Goal: Navigation & Orientation: Find specific page/section

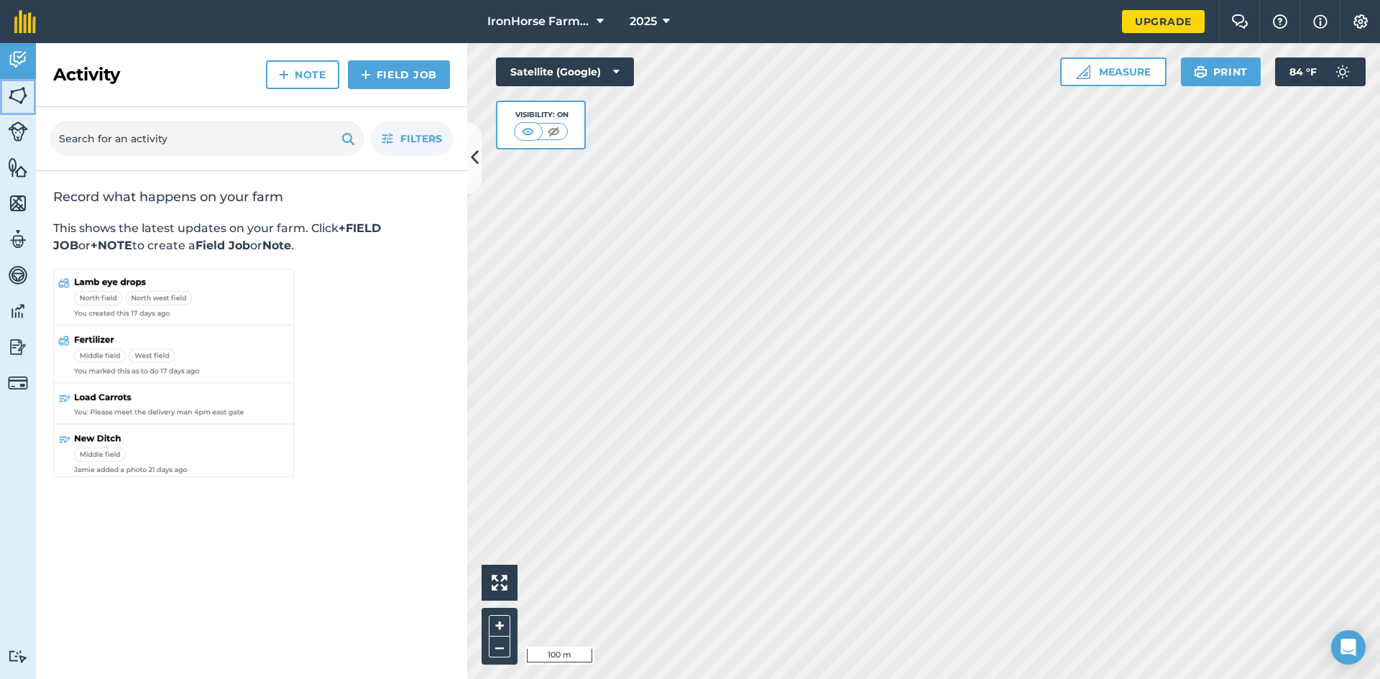
click at [16, 96] on img at bounding box center [18, 96] width 20 height 22
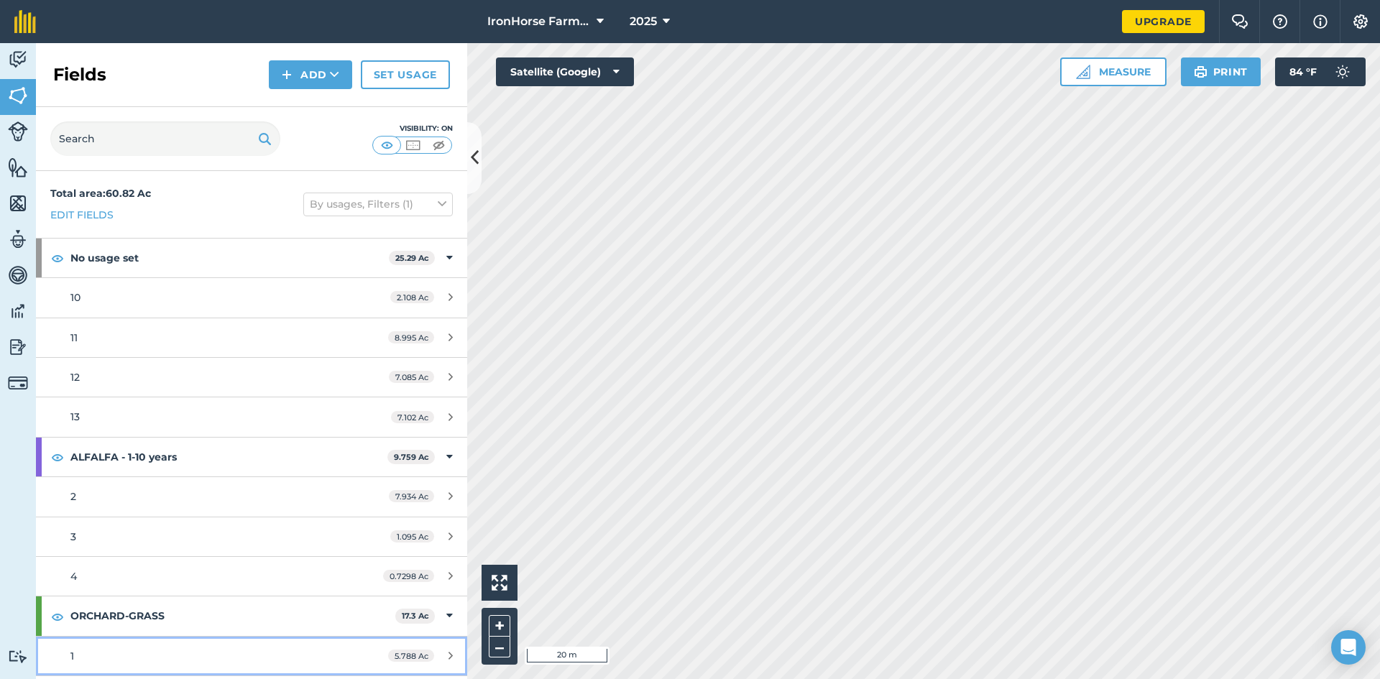
click at [86, 653] on div "1" at bounding box center [205, 656] width 270 height 16
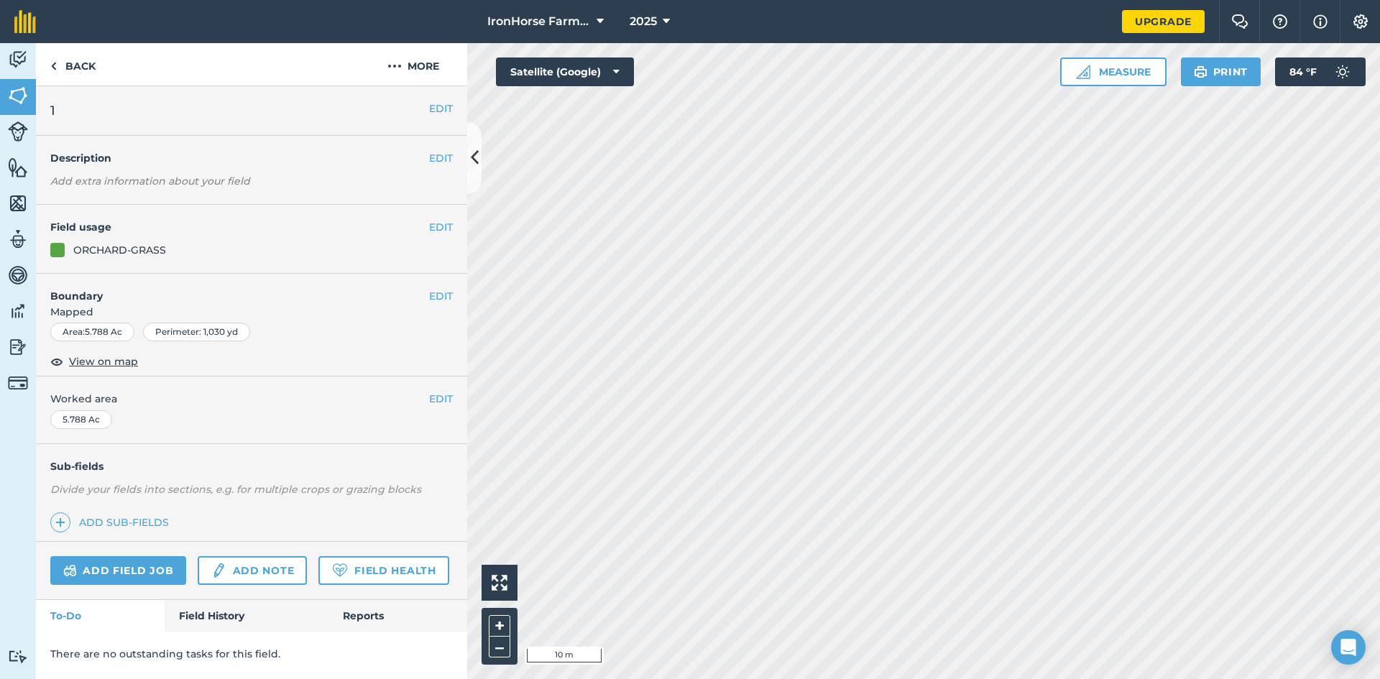
click at [78, 109] on h2 "1" at bounding box center [239, 111] width 379 height 20
click at [4, 122] on link "Livestock" at bounding box center [18, 133] width 36 height 36
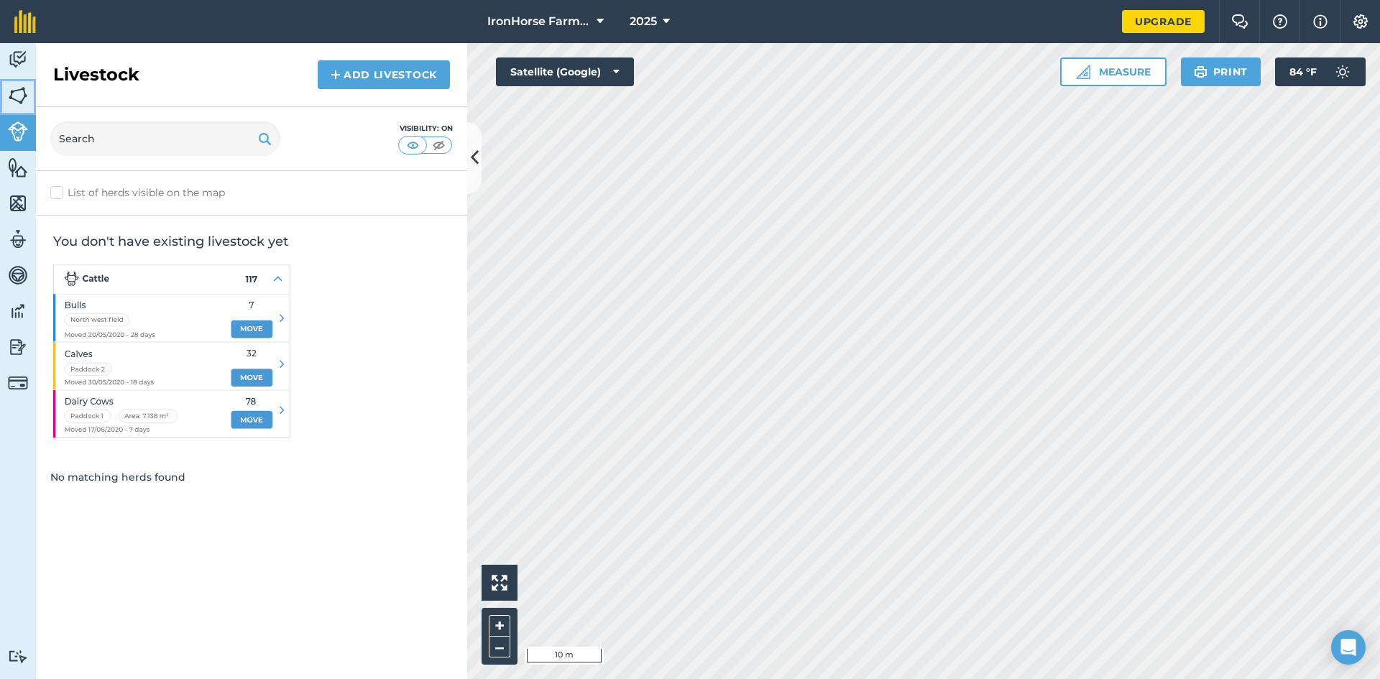
click at [17, 96] on img at bounding box center [18, 96] width 20 height 22
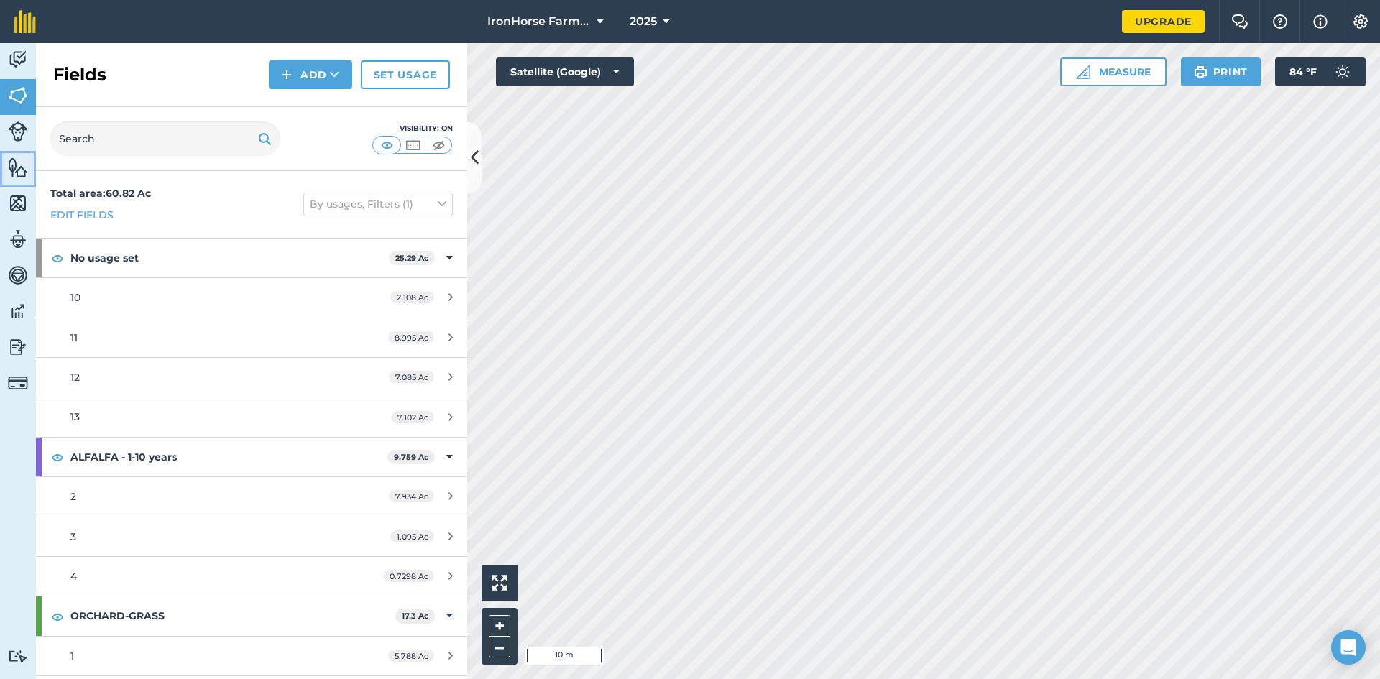
click at [14, 176] on img at bounding box center [18, 168] width 20 height 22
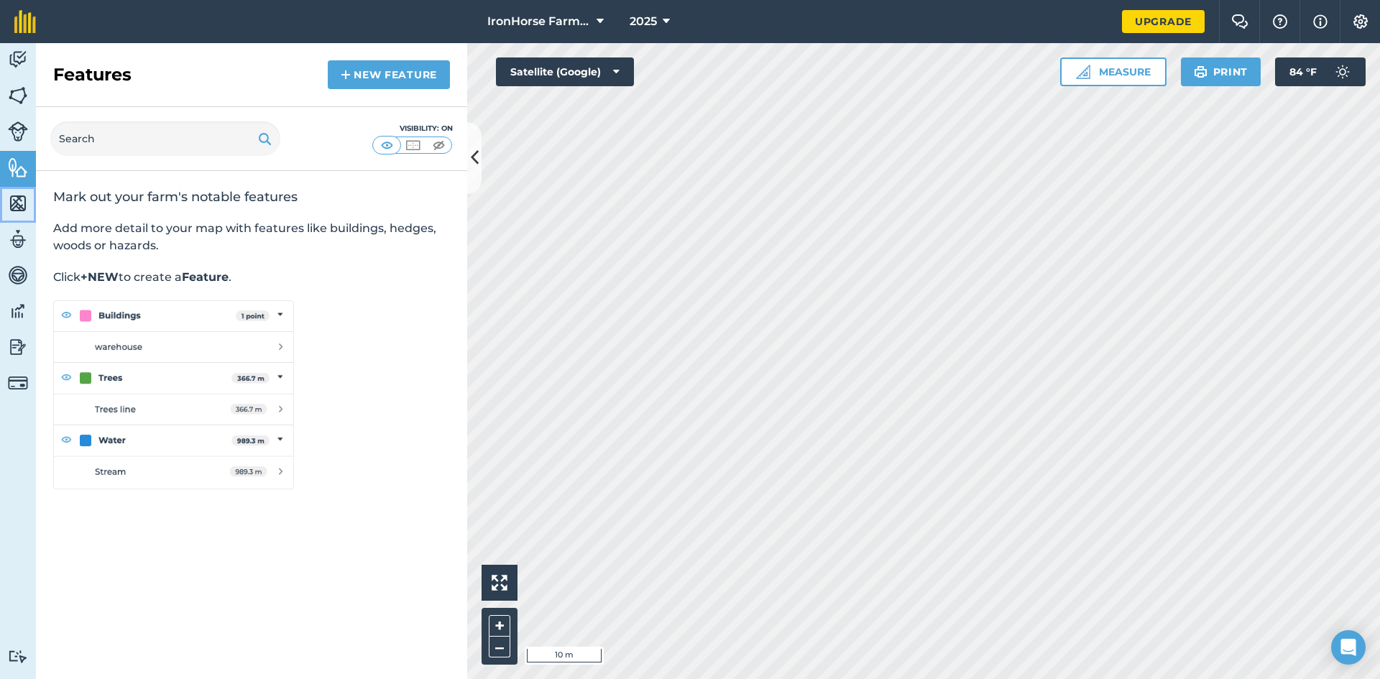
click at [16, 214] on link "Maps" at bounding box center [18, 205] width 36 height 36
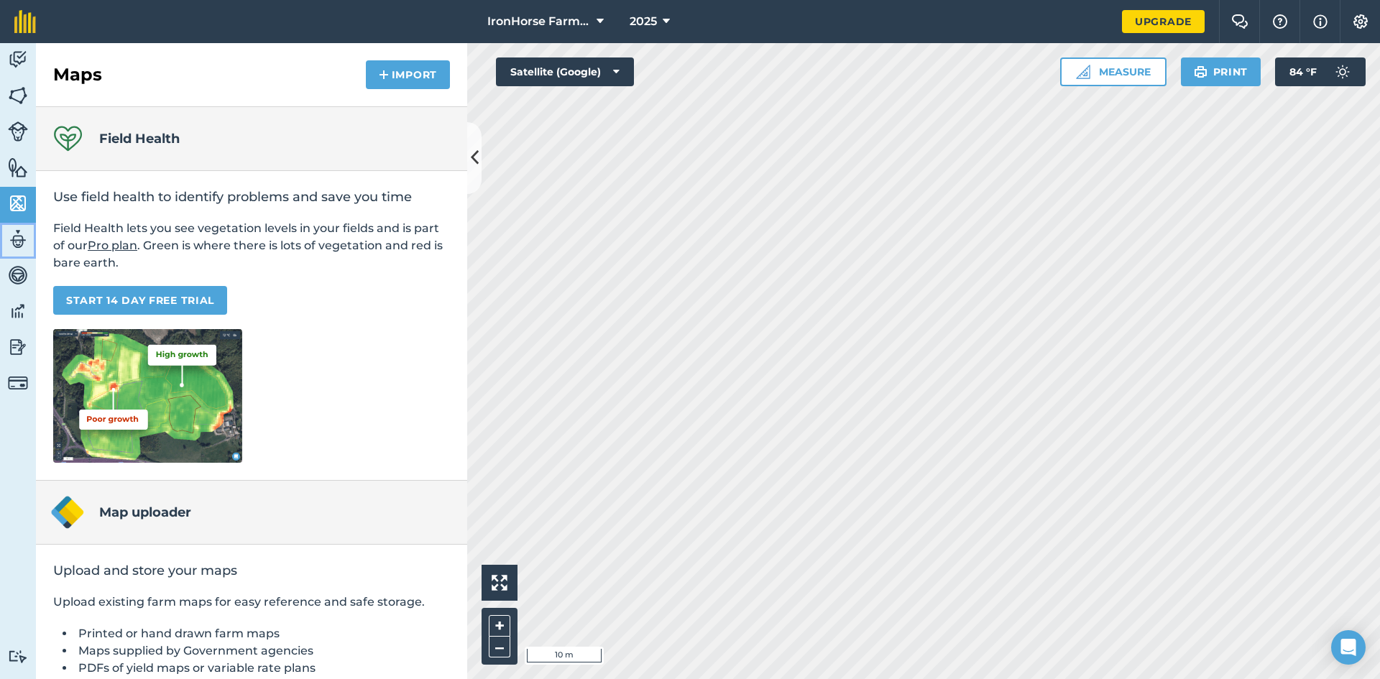
click at [17, 248] on img at bounding box center [18, 239] width 20 height 22
select select "MEMBER"
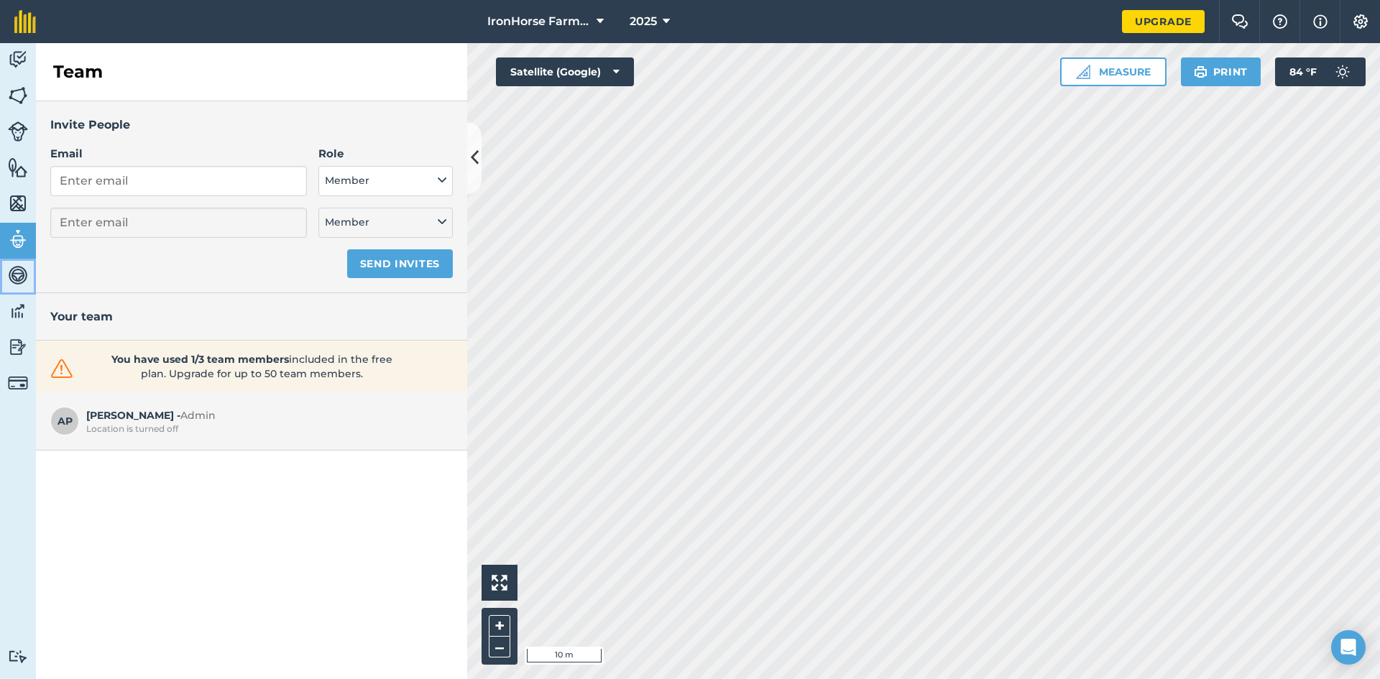
click at [11, 276] on img at bounding box center [18, 275] width 20 height 22
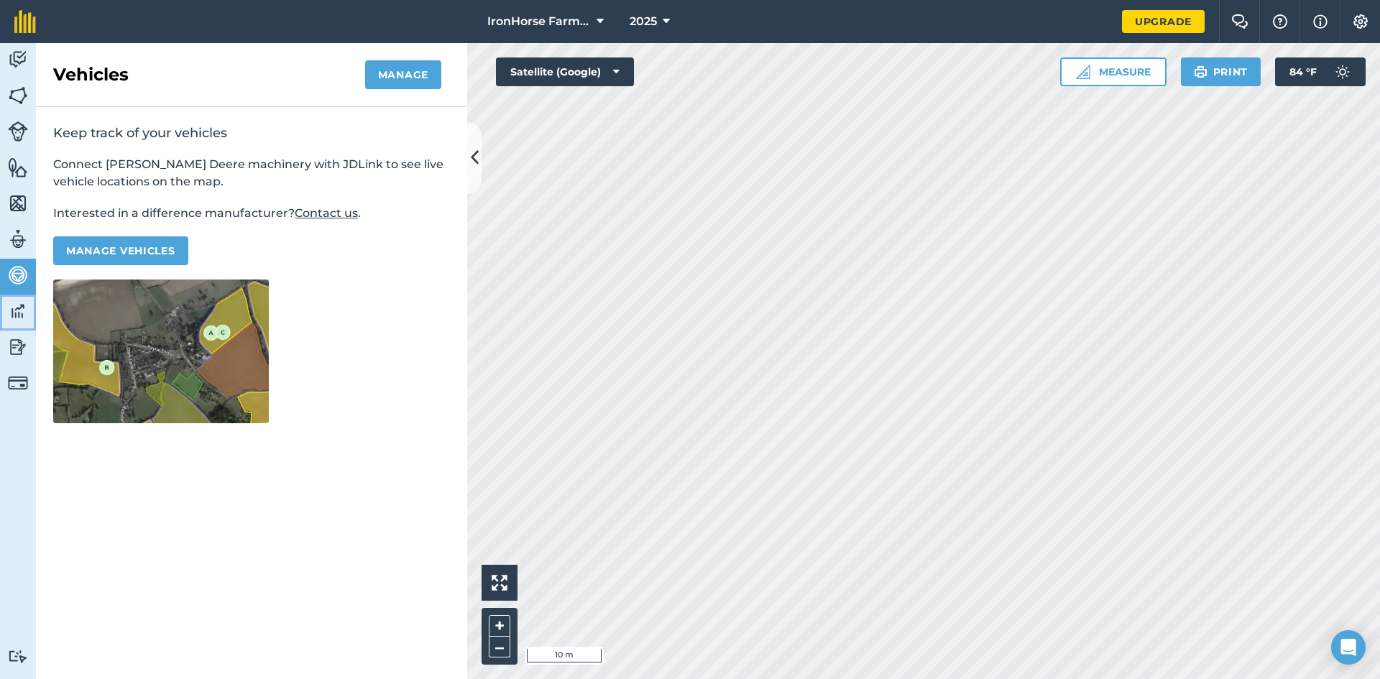
click at [13, 308] on img at bounding box center [18, 311] width 20 height 22
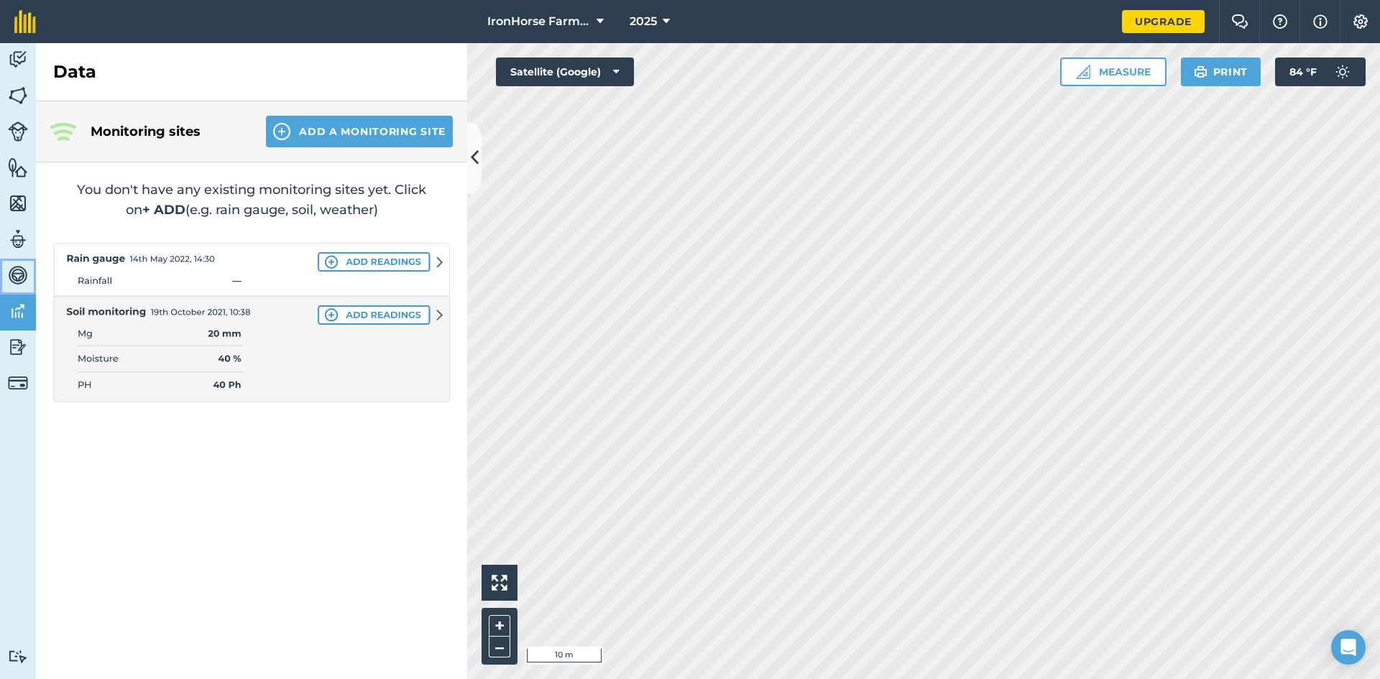
click at [17, 276] on img at bounding box center [18, 275] width 20 height 22
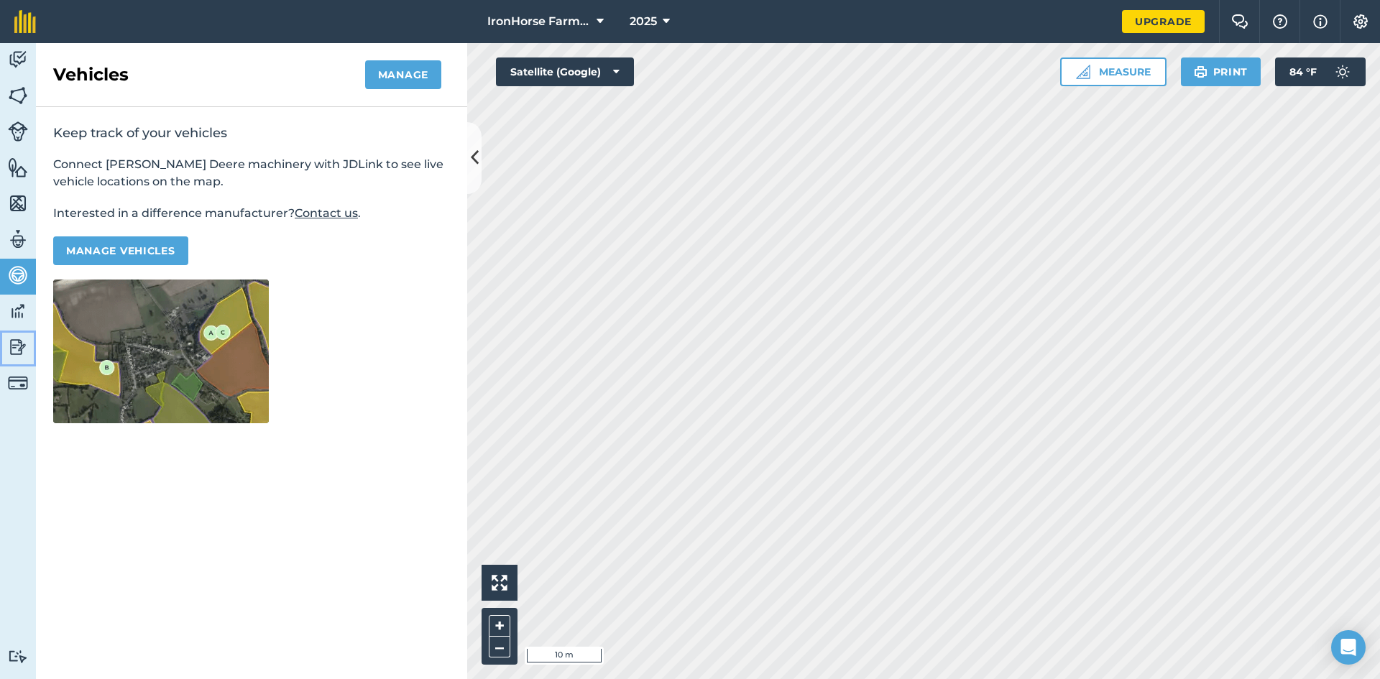
click at [16, 338] on img at bounding box center [18, 347] width 20 height 22
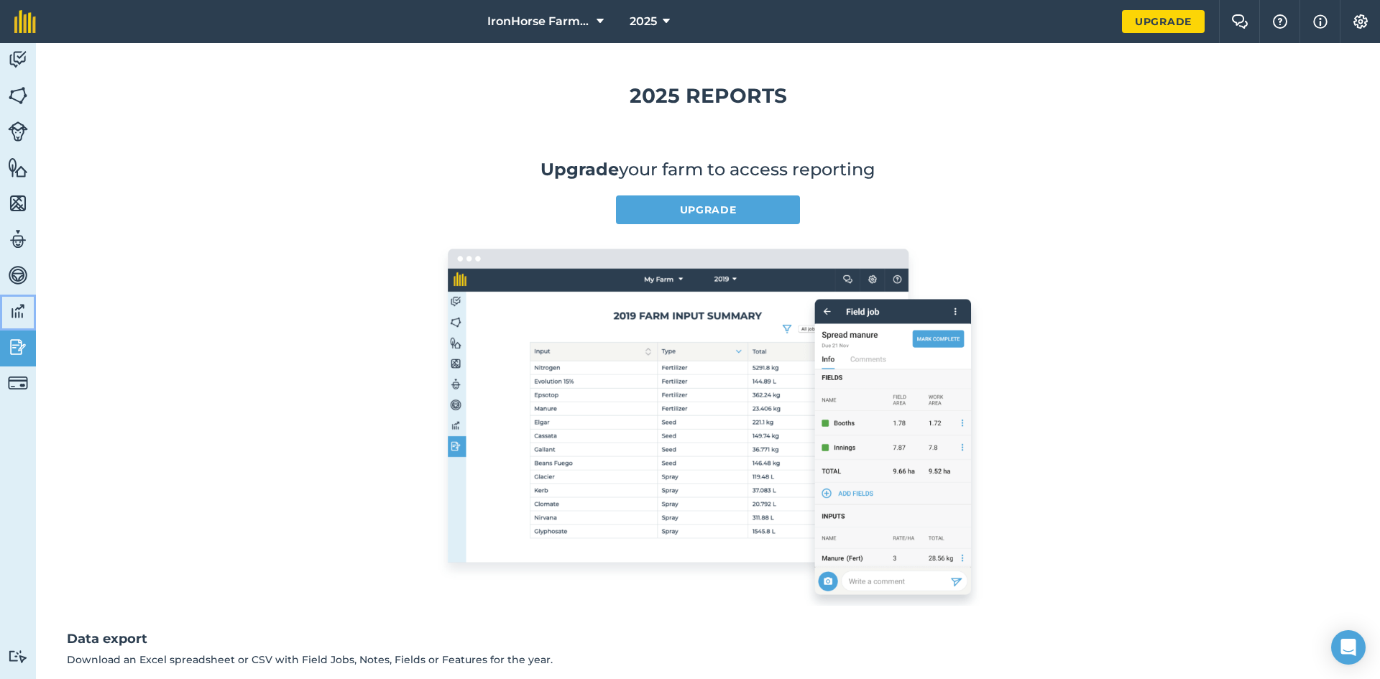
click at [14, 311] on img at bounding box center [18, 311] width 20 height 22
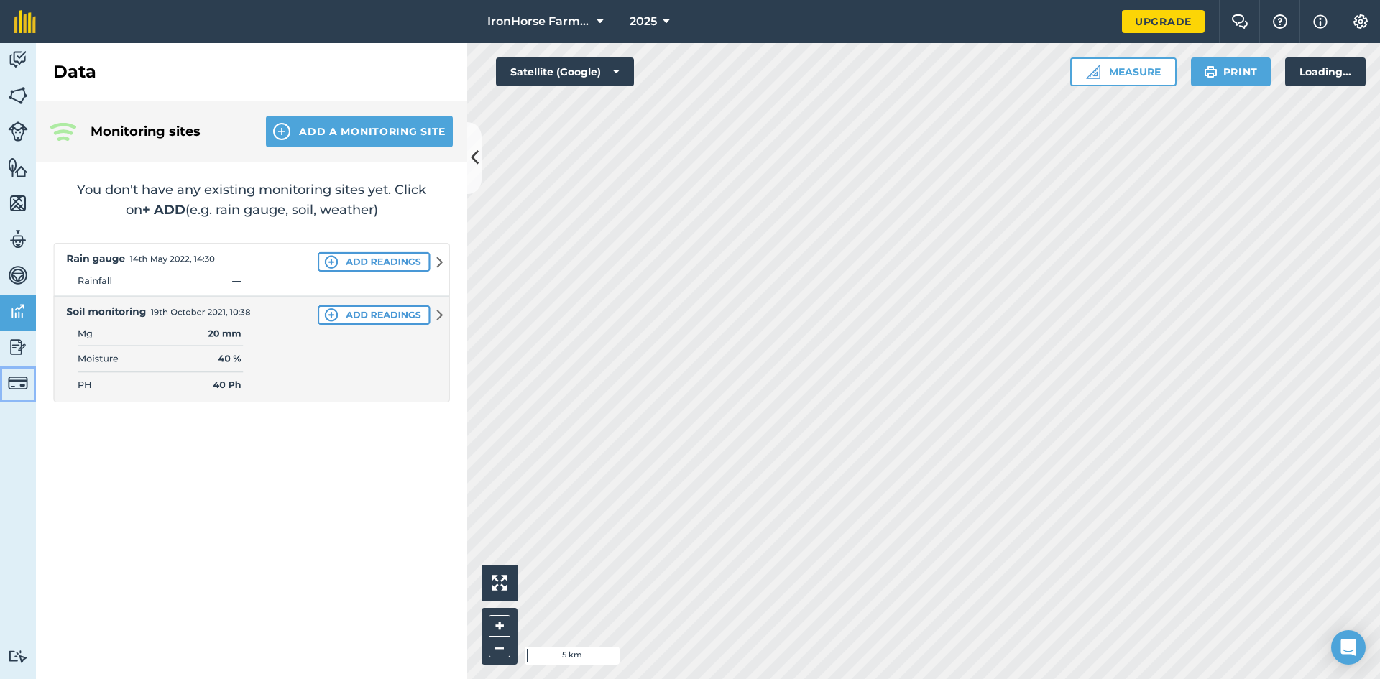
click at [14, 368] on link "Billing" at bounding box center [18, 384] width 36 height 36
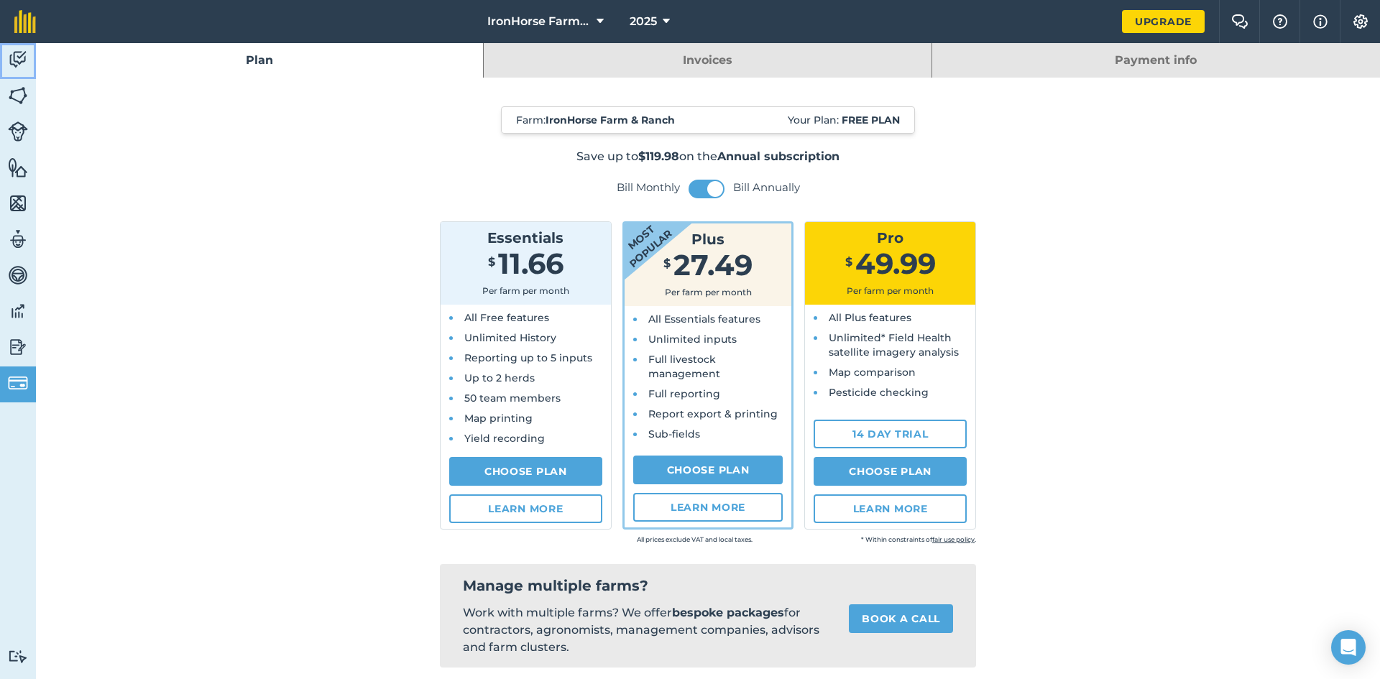
click at [13, 66] on img at bounding box center [18, 60] width 20 height 22
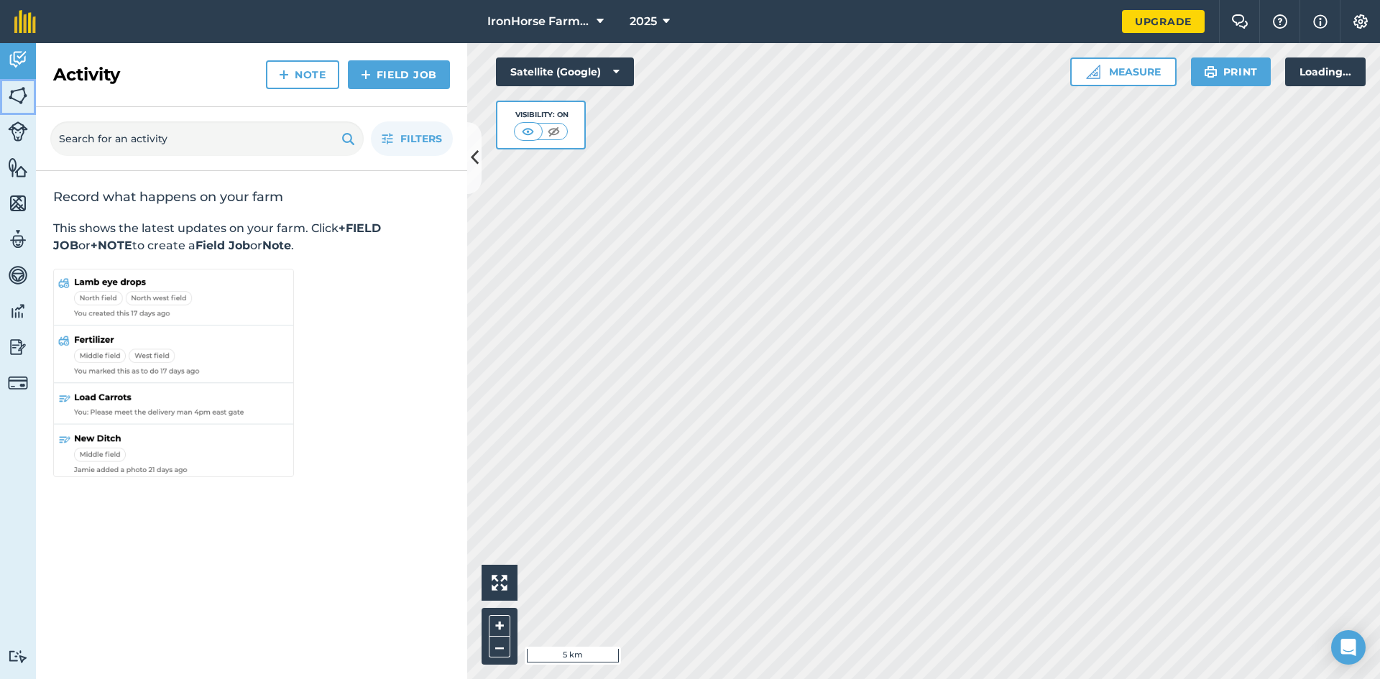
click at [17, 93] on img at bounding box center [18, 96] width 20 height 22
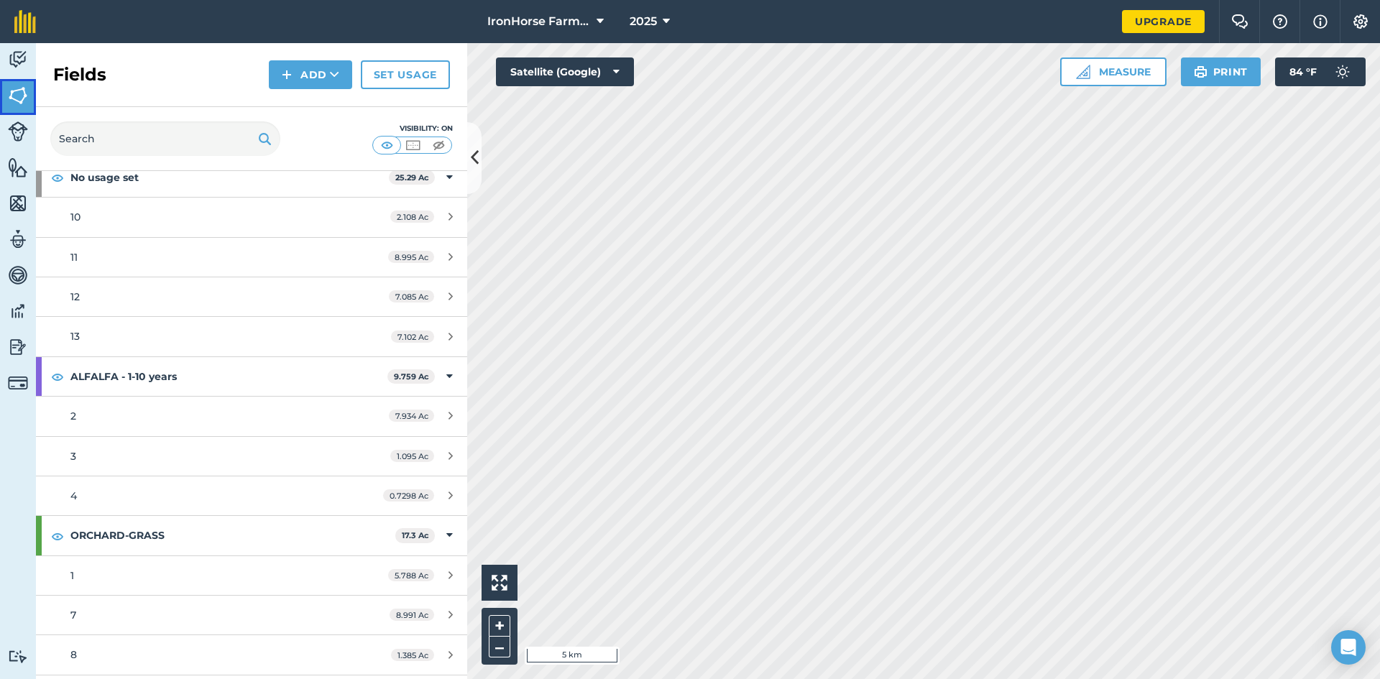
scroll to position [79, 0]
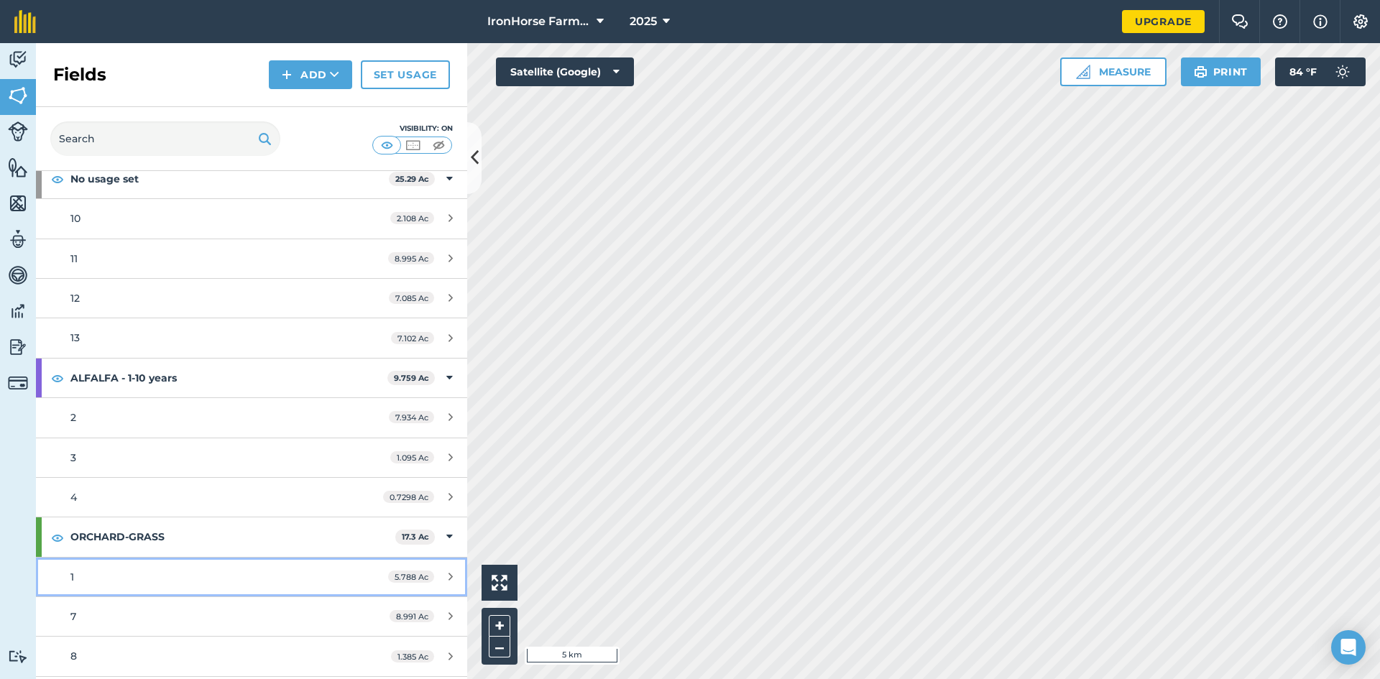
click at [65, 581] on link "1 5.788 Ac" at bounding box center [251, 577] width 431 height 39
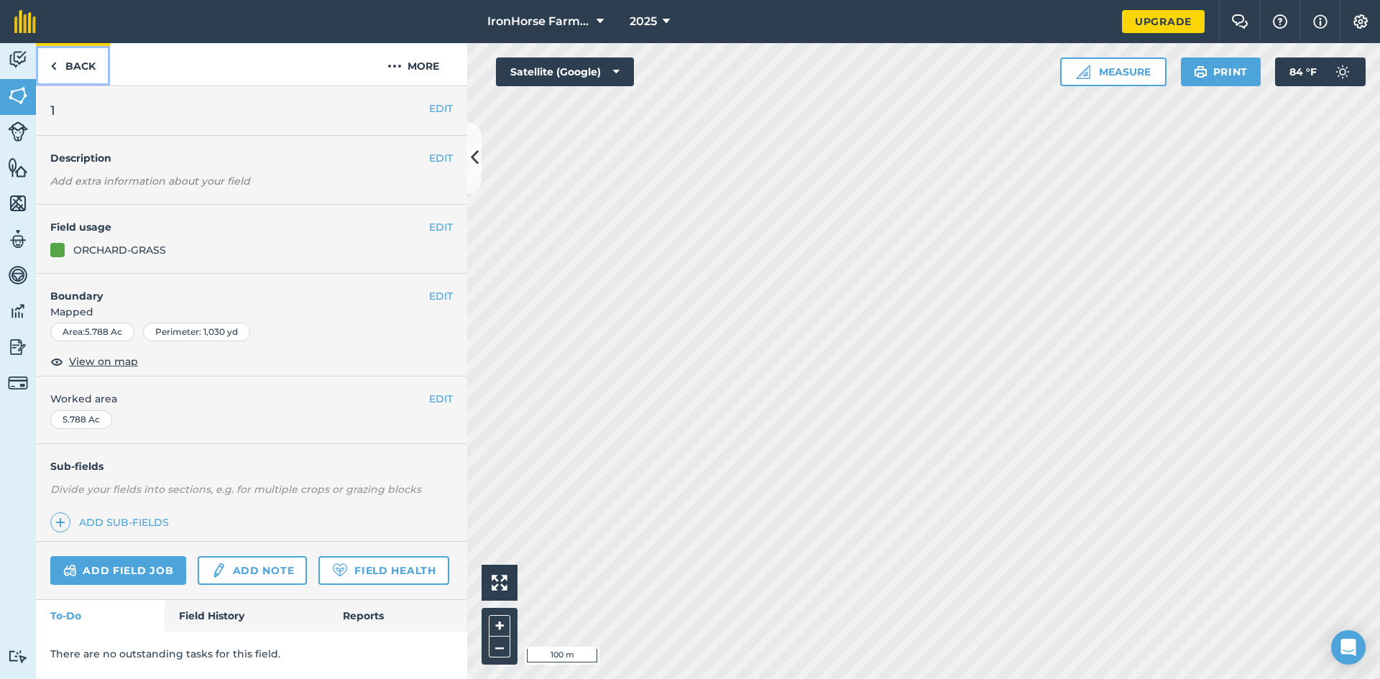
click at [50, 77] on link "Back" at bounding box center [73, 64] width 74 height 42
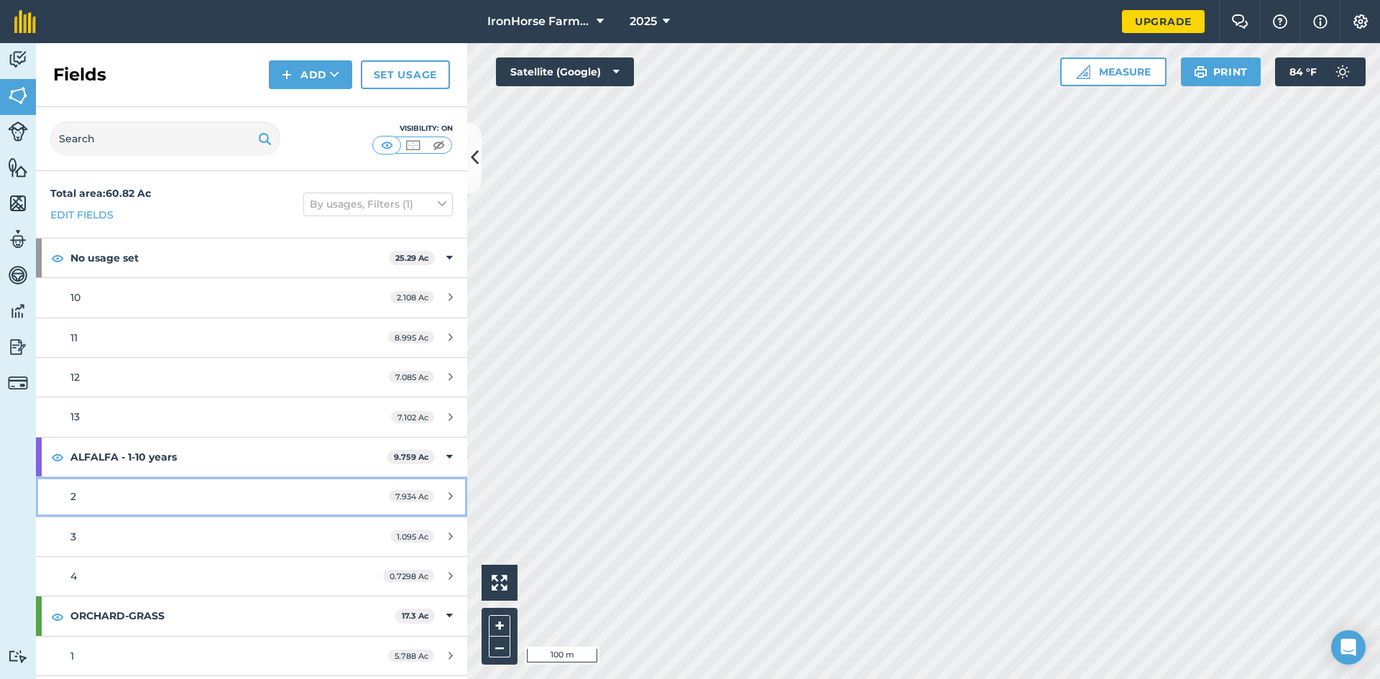
click at [97, 503] on div "2" at bounding box center [205, 497] width 270 height 16
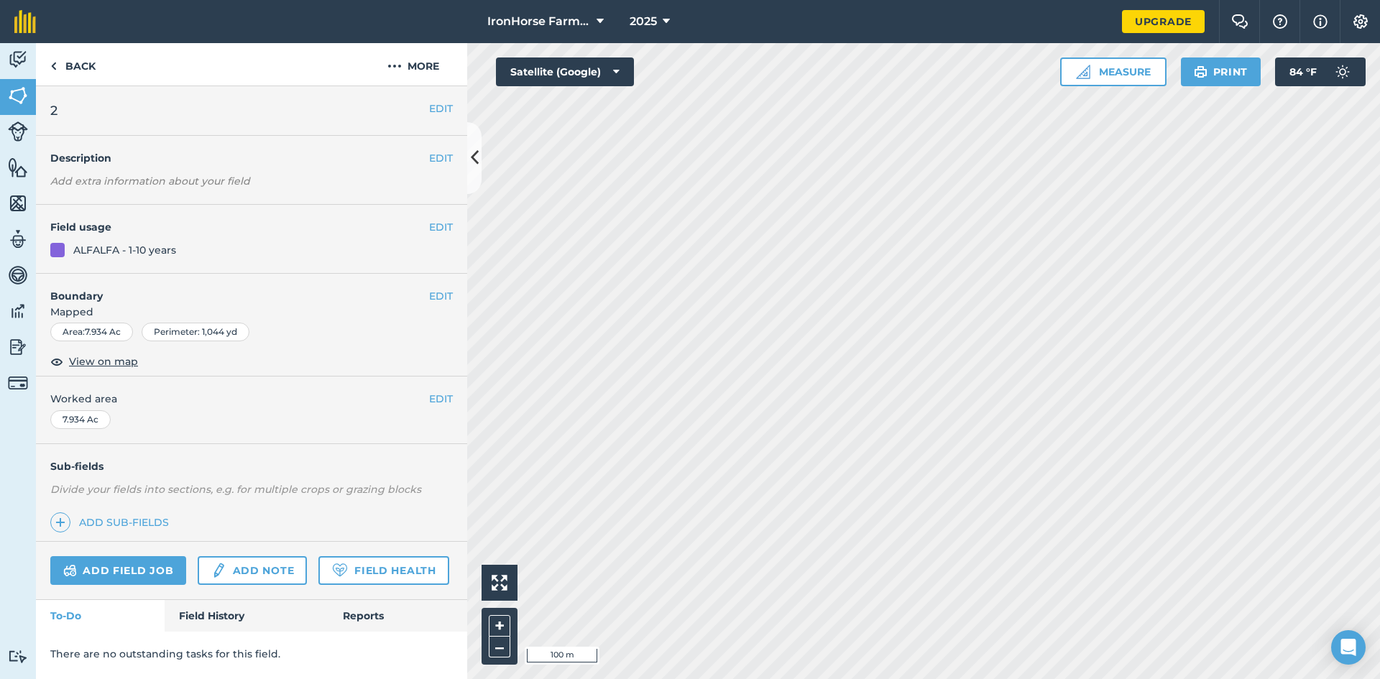
click at [1068, 678] on html "IronHorse Farm & Ranch 2025 Upgrade Farm Chat Help Info Settings Map printing i…" at bounding box center [690, 339] width 1380 height 679
click at [45, 63] on link "Back" at bounding box center [73, 64] width 74 height 42
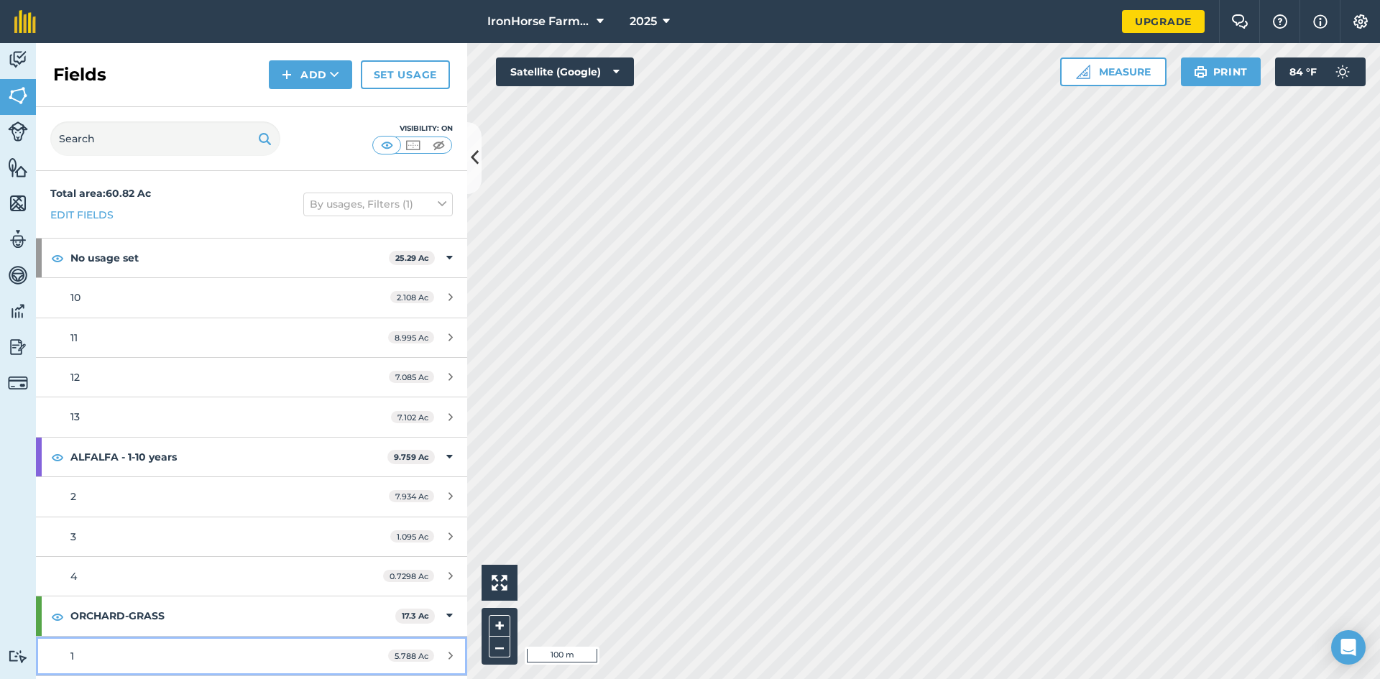
click at [91, 650] on div "1" at bounding box center [205, 656] width 270 height 16
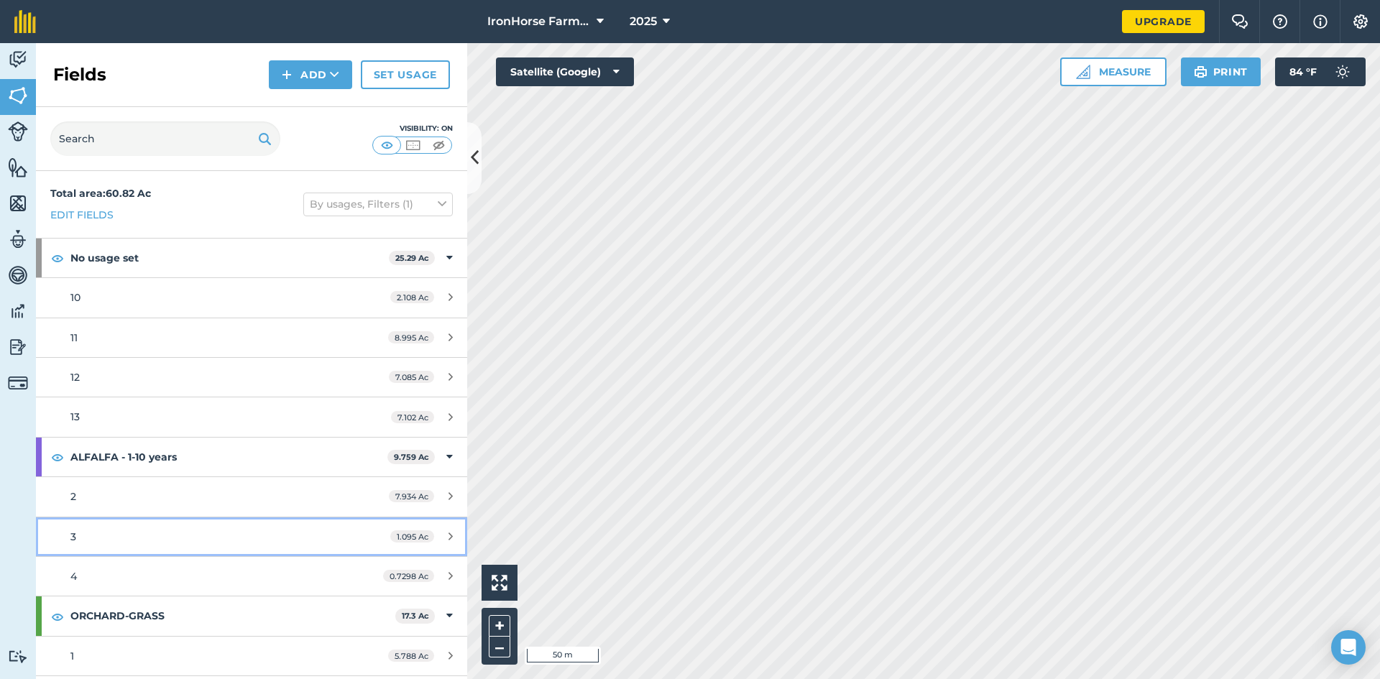
click at [247, 551] on link "3 1.095 Ac" at bounding box center [251, 536] width 431 height 39
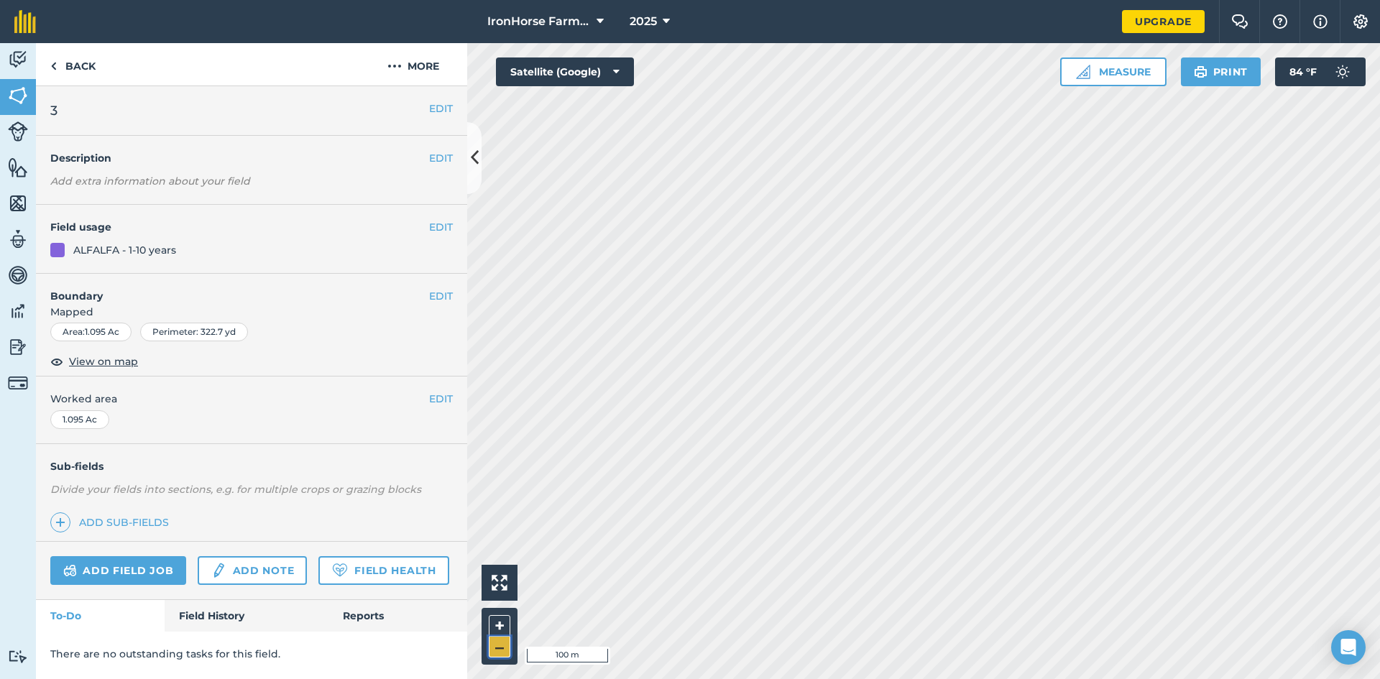
click at [492, 644] on button "–" at bounding box center [500, 647] width 22 height 21
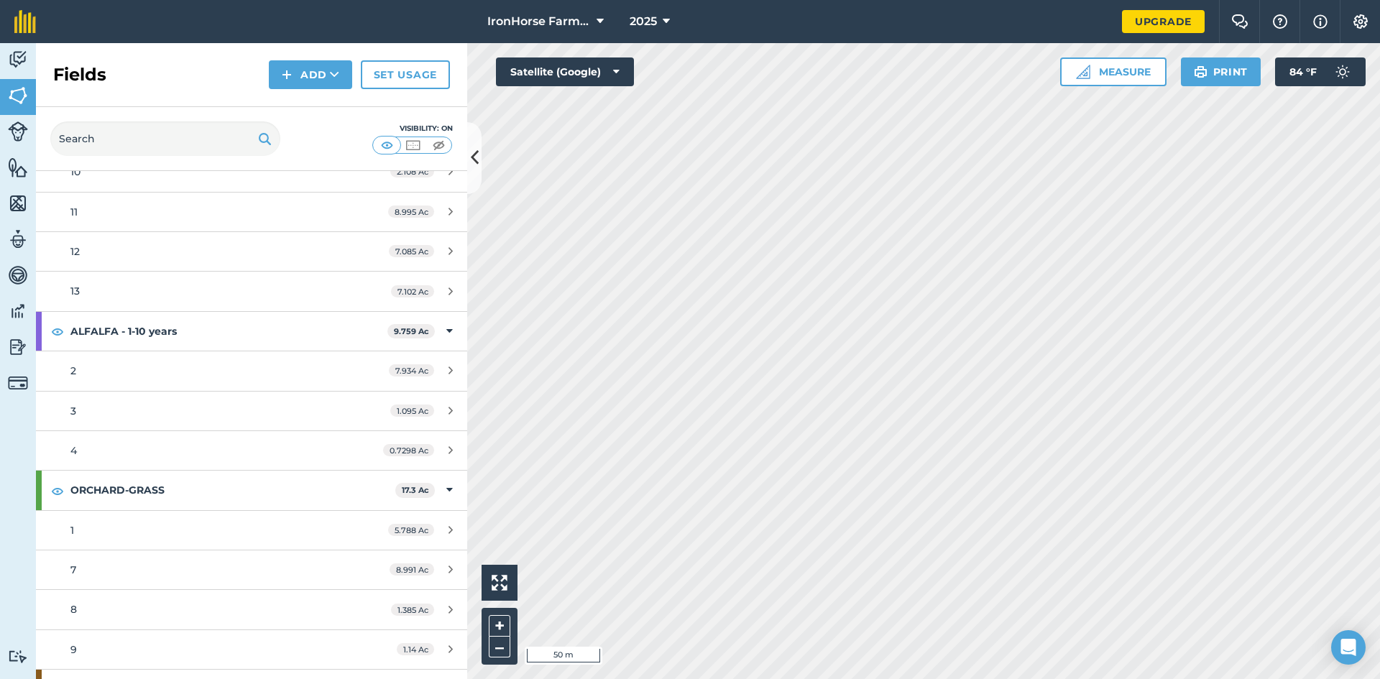
scroll to position [128, 0]
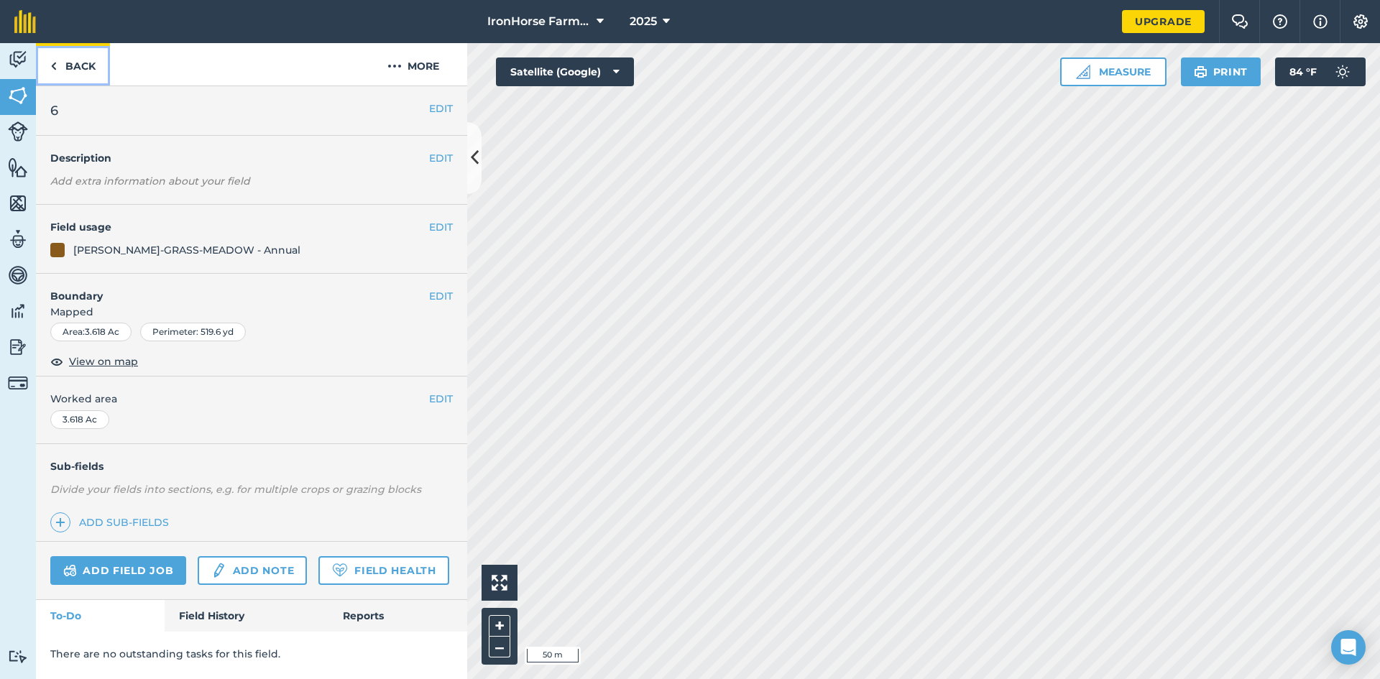
click at [55, 63] on img at bounding box center [53, 65] width 6 height 17
click at [856, 678] on html "IronHorse Farm & Ranch 2025 Upgrade Farm Chat Help Info Settings Map printing i…" at bounding box center [690, 339] width 1380 height 679
click at [956, 25] on nav "IronHorse Farm & Ranch 2025" at bounding box center [585, 21] width 1071 height 43
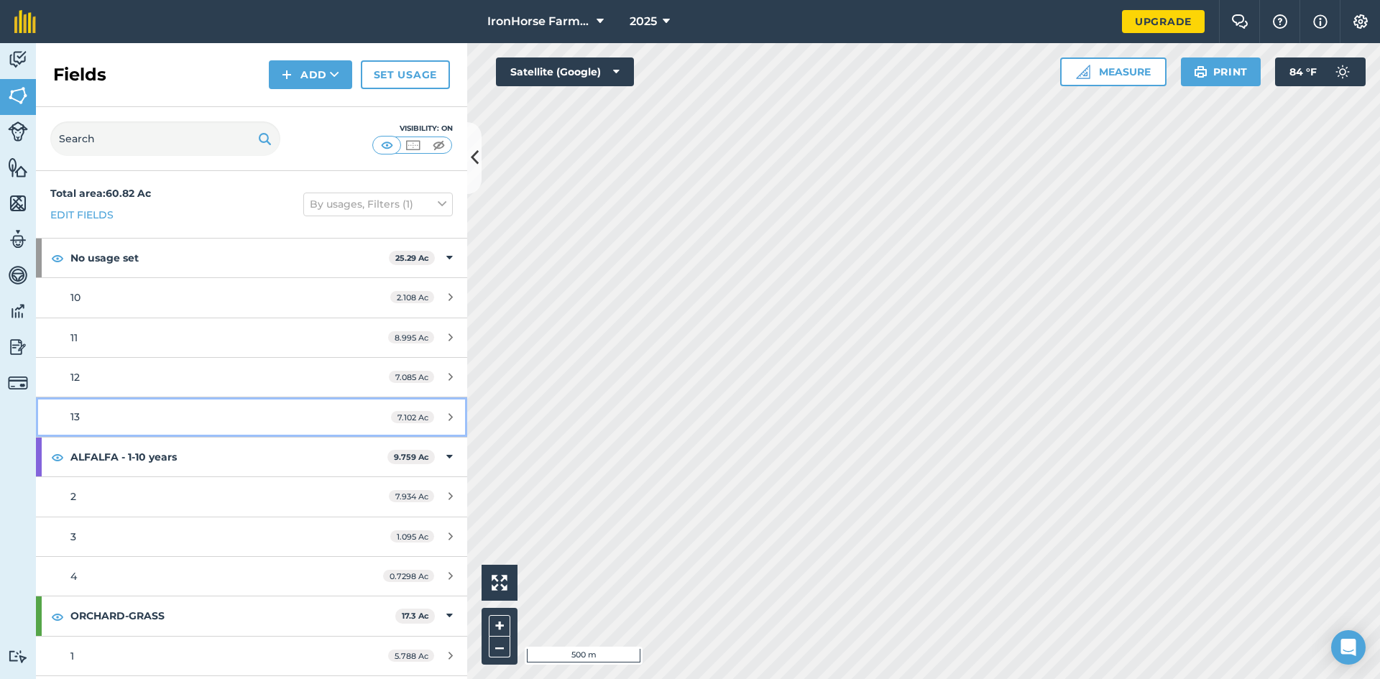
click at [181, 419] on div "13" at bounding box center [205, 417] width 270 height 16
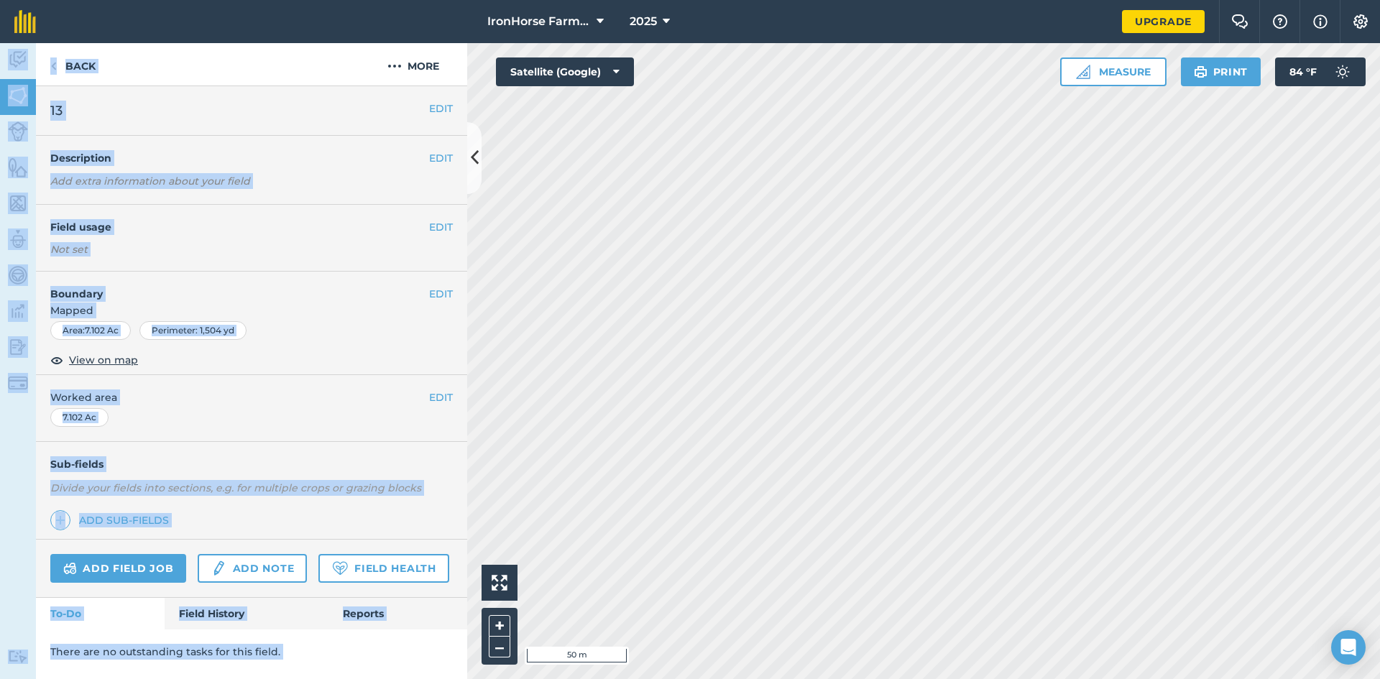
click at [939, 287] on div "IronHorse Farm & Ranch 2025 Upgrade Farm Chat Help Info Settings Map printing i…" at bounding box center [690, 339] width 1380 height 679
click at [923, 72] on div "IronHorse Farm & Ranch 2025 Upgrade Farm Chat Help Info Settings Map printing i…" at bounding box center [690, 339] width 1380 height 679
click at [50, 69] on img at bounding box center [53, 65] width 6 height 17
click at [136, 71] on div "Back More" at bounding box center [251, 64] width 431 height 43
